Goal: Find specific page/section

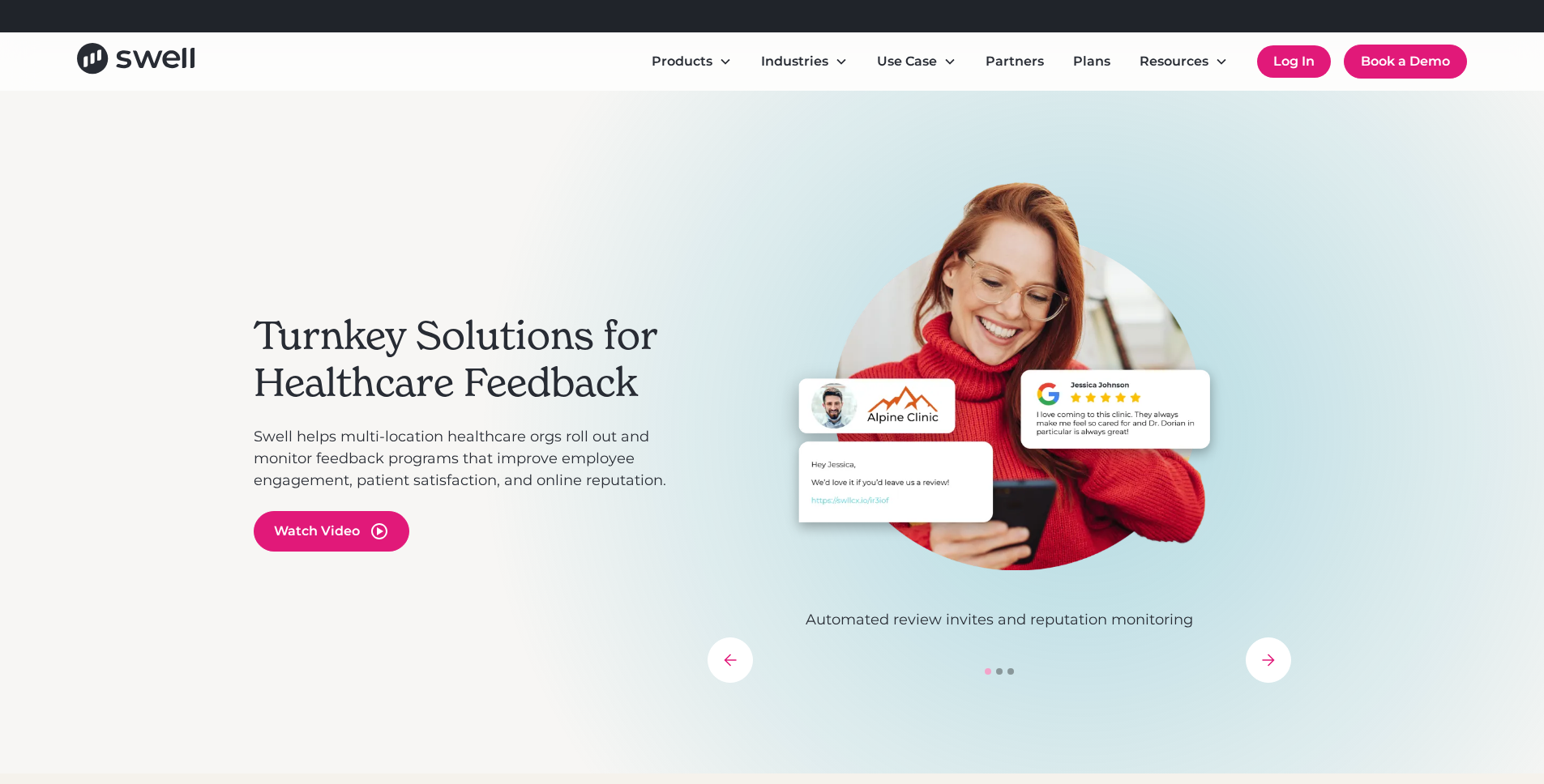
click at [1270, 65] on link "Log In" at bounding box center [1293, 61] width 73 height 33
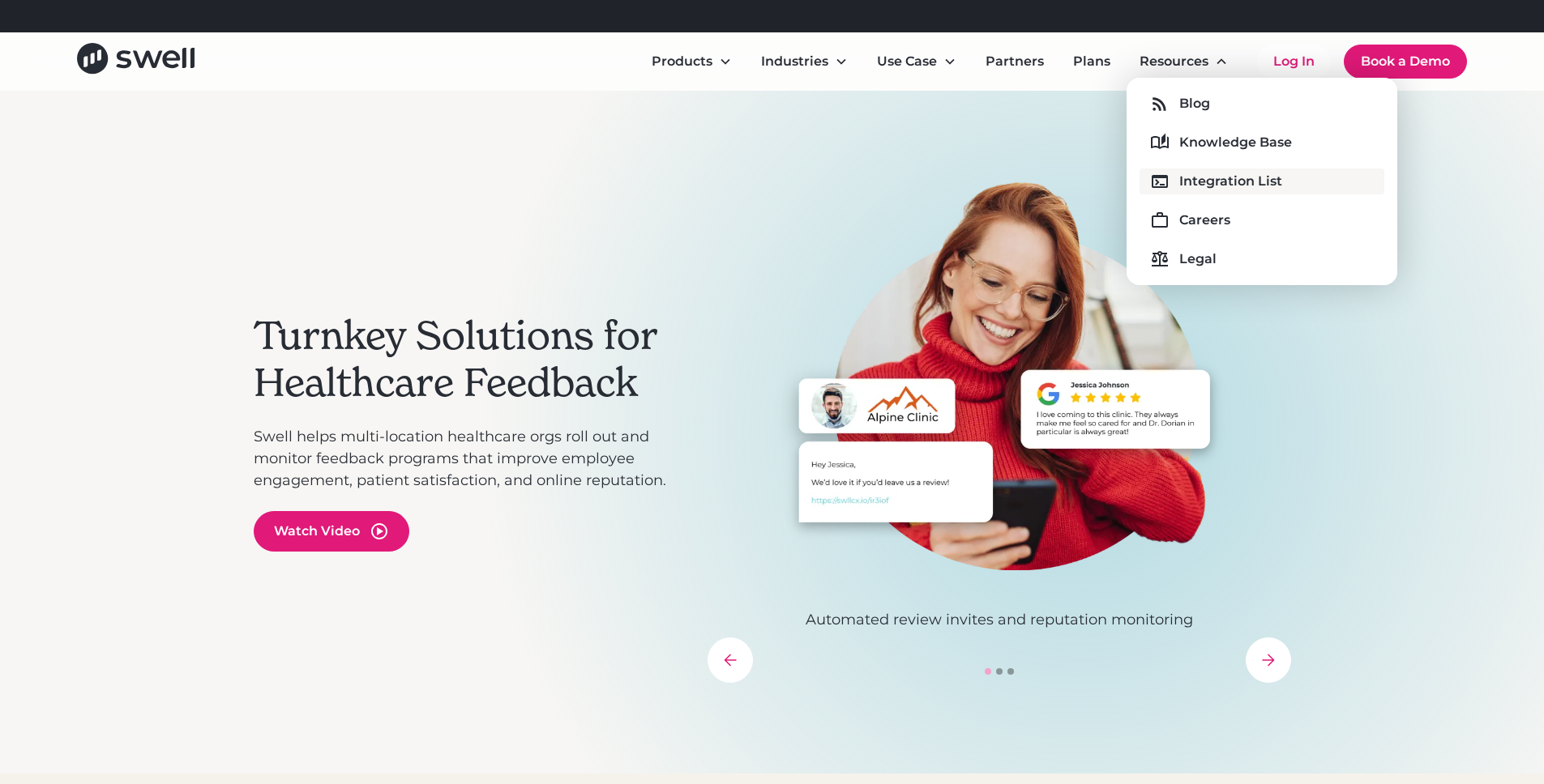
click at [1182, 190] on div "Integration List" at bounding box center [1231, 181] width 103 height 20
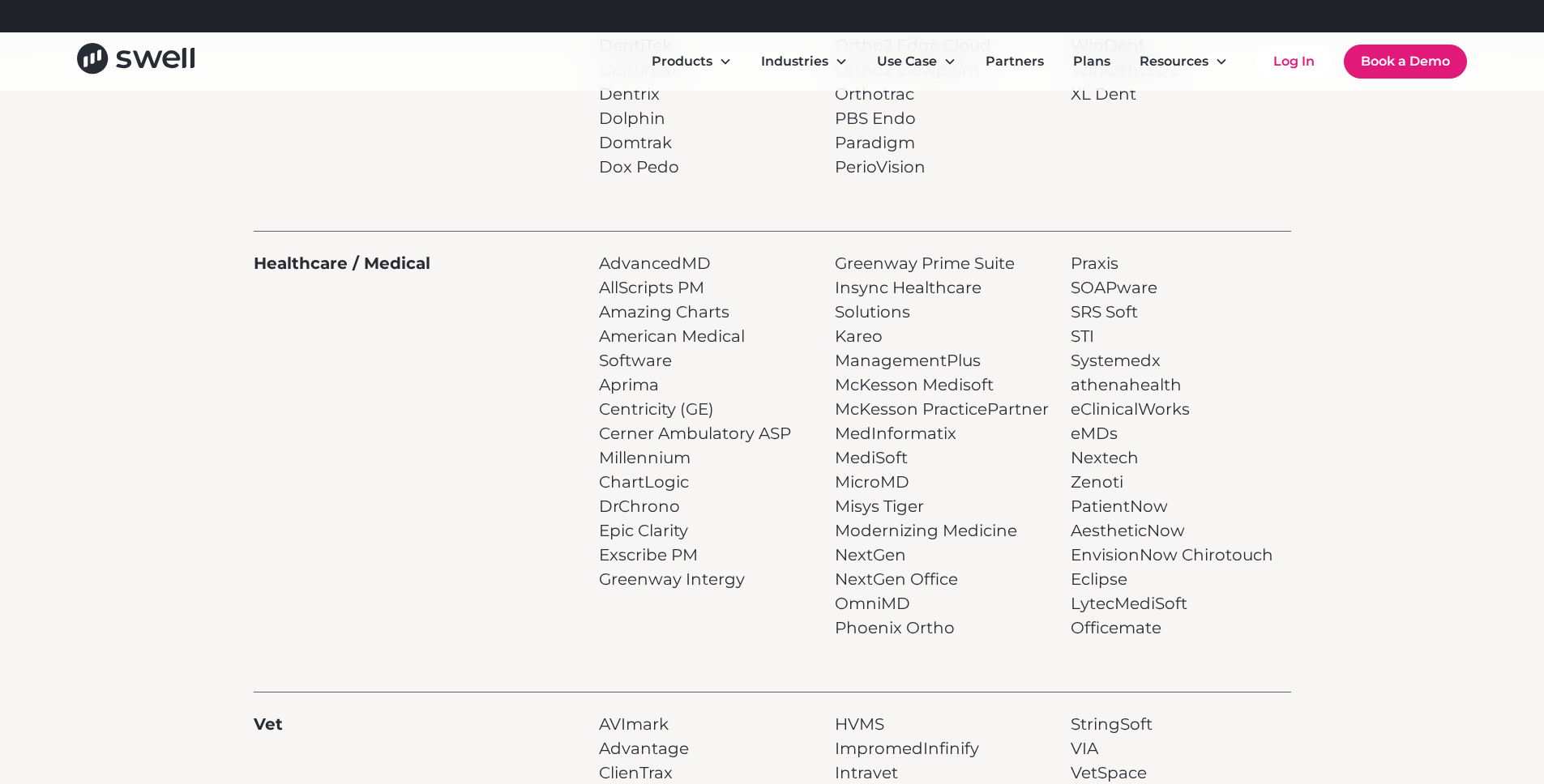
scroll to position [878, 0]
